Goal: Information Seeking & Learning: Learn about a topic

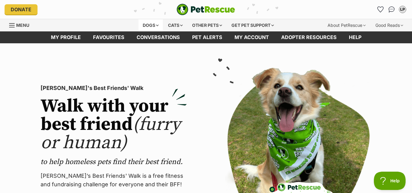
click at [152, 27] on div "Dogs" at bounding box center [150, 25] width 24 height 12
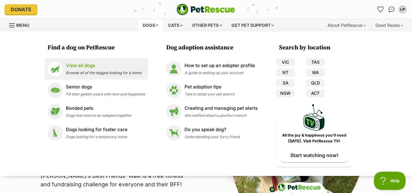
click at [86, 68] on p "View all dogs" at bounding box center [104, 65] width 76 height 7
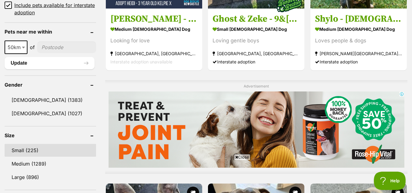
click at [34, 149] on link "Small (225)" at bounding box center [50, 150] width 91 height 13
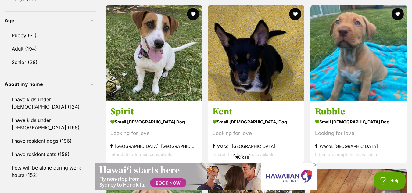
scroll to position [638, 0]
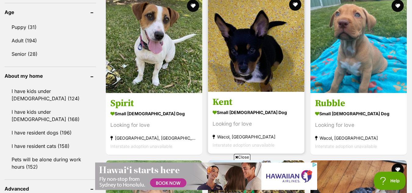
click at [264, 66] on img at bounding box center [256, 43] width 96 height 96
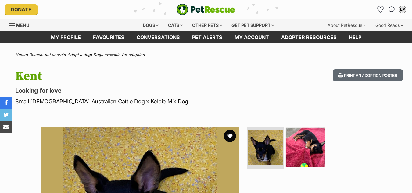
click at [313, 142] on img at bounding box center [305, 146] width 39 height 39
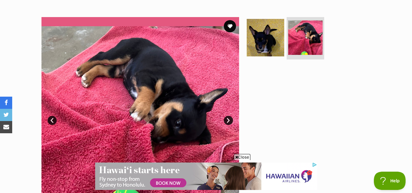
click at [226, 119] on link "Next" at bounding box center [228, 120] width 9 height 9
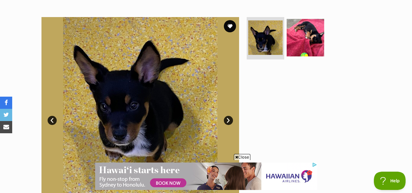
click at [226, 119] on link "Next" at bounding box center [228, 120] width 9 height 9
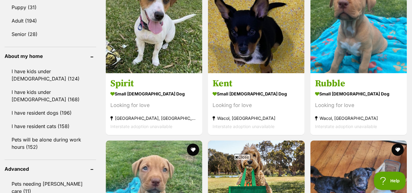
scroll to position [658, 0]
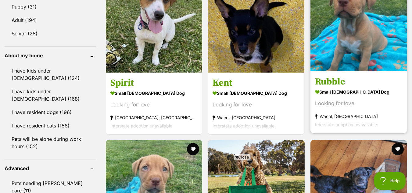
click at [347, 49] on img at bounding box center [358, 23] width 96 height 96
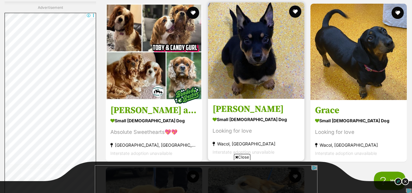
click at [264, 74] on img at bounding box center [256, 50] width 96 height 96
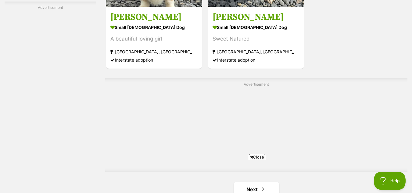
scroll to position [1445, 0]
